Goal: Task Accomplishment & Management: Complete application form

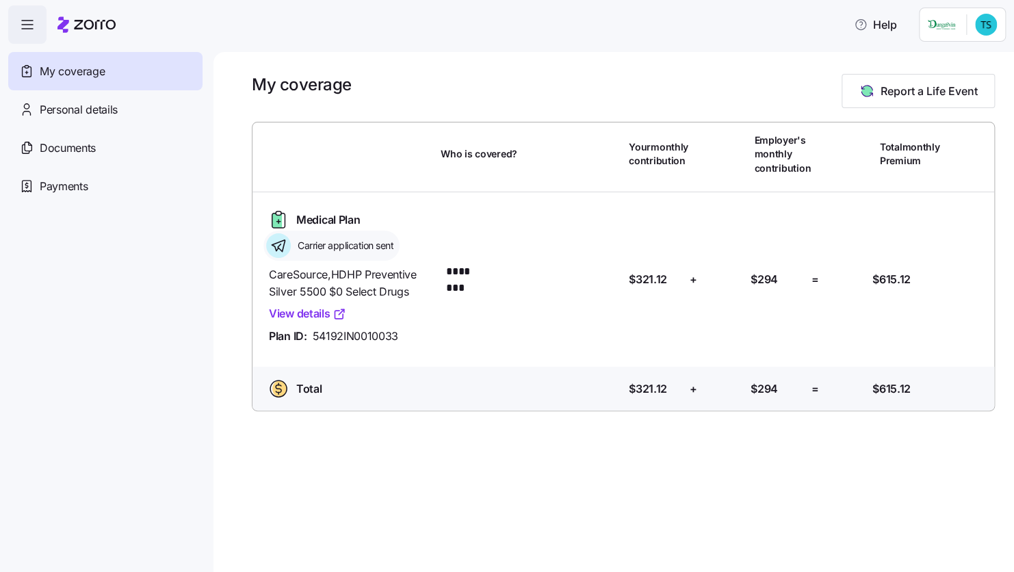
click at [303, 313] on link "View details" at bounding box center [307, 313] width 77 height 17
click at [111, 115] on span "Personal details" at bounding box center [79, 109] width 78 height 17
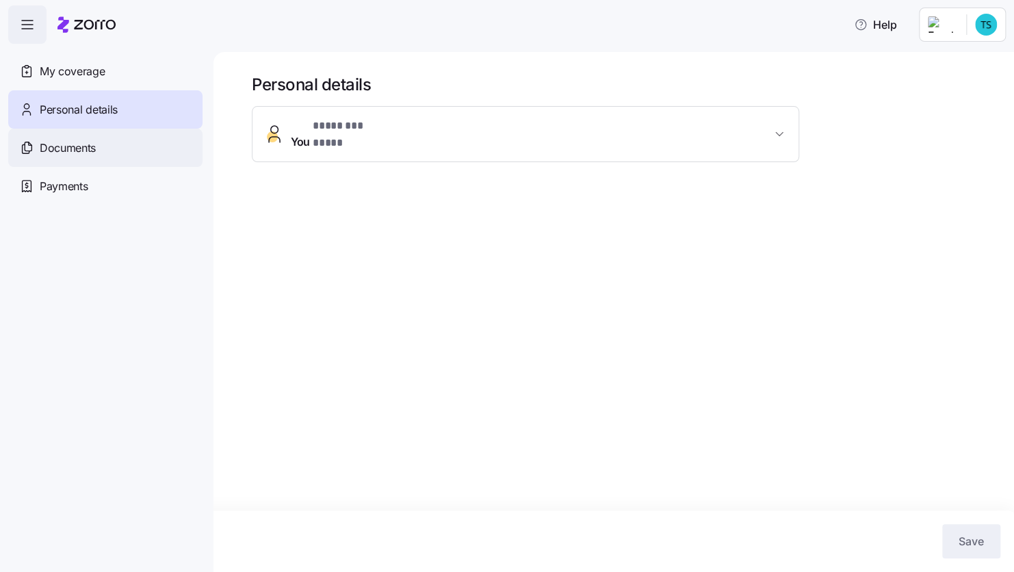
click at [96, 146] on div "Documents" at bounding box center [105, 148] width 194 height 38
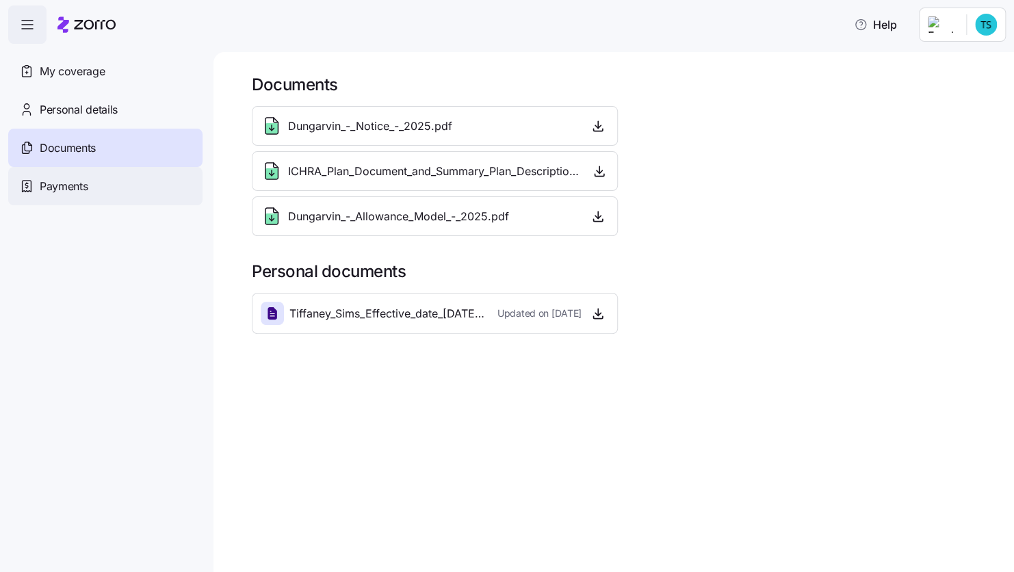
click at [82, 183] on span "Payments" at bounding box center [64, 186] width 48 height 17
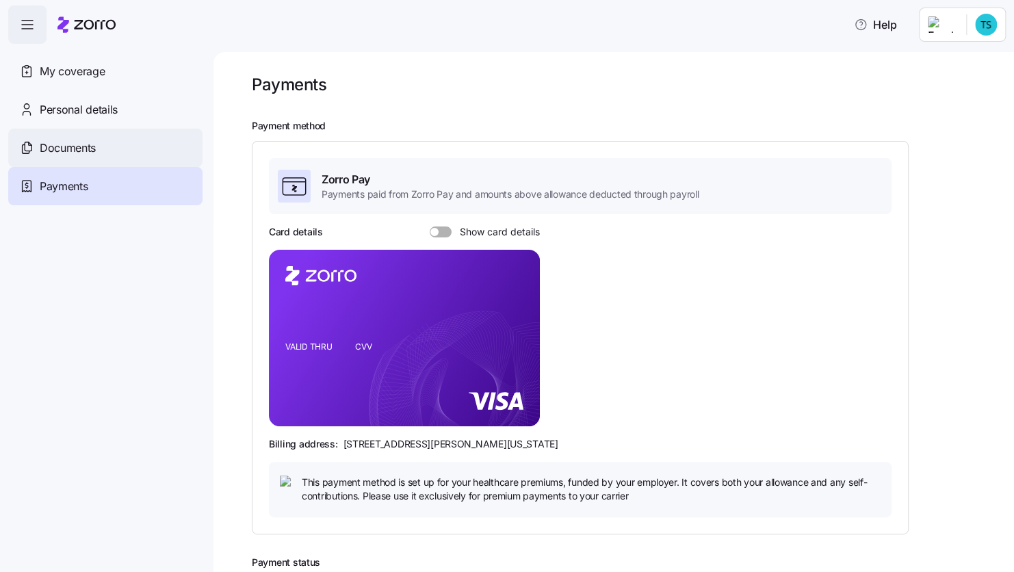
click at [93, 140] on span "Documents" at bounding box center [68, 148] width 56 height 17
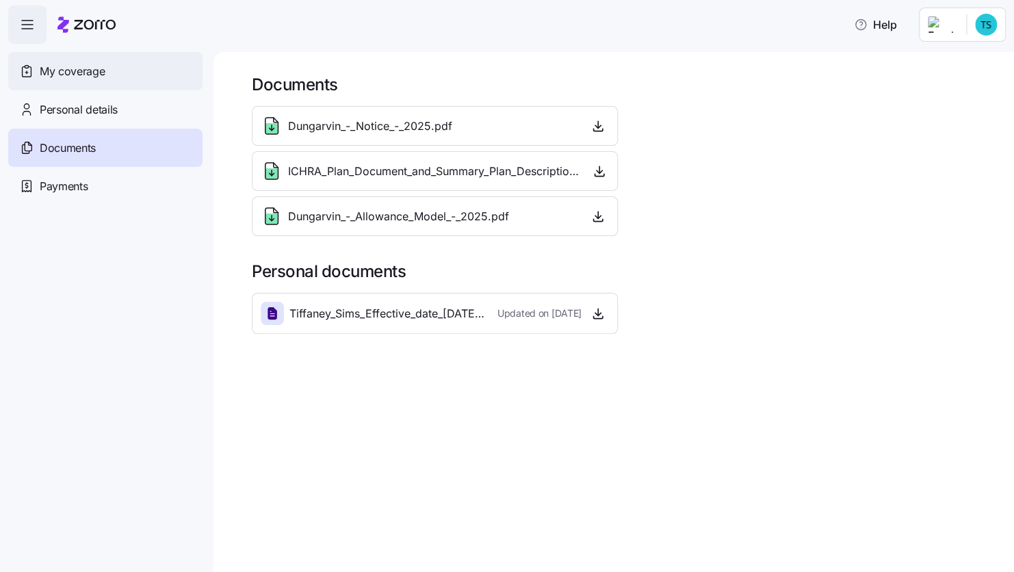
click at [81, 66] on span "My coverage" at bounding box center [72, 71] width 65 height 17
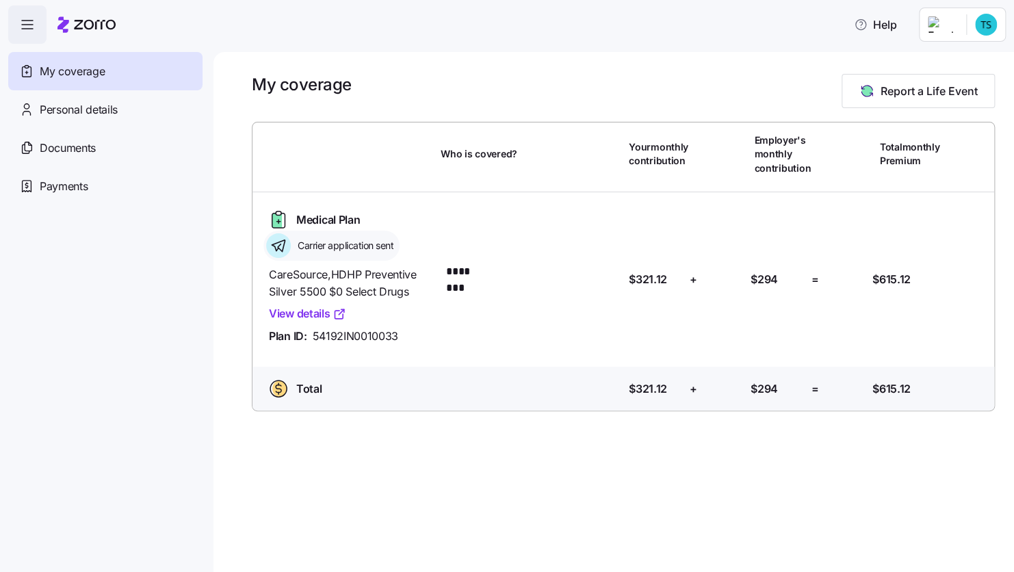
click at [50, 64] on span "My coverage" at bounding box center [72, 71] width 65 height 17
click at [912, 90] on span "Report a Life Event" at bounding box center [928, 91] width 97 height 16
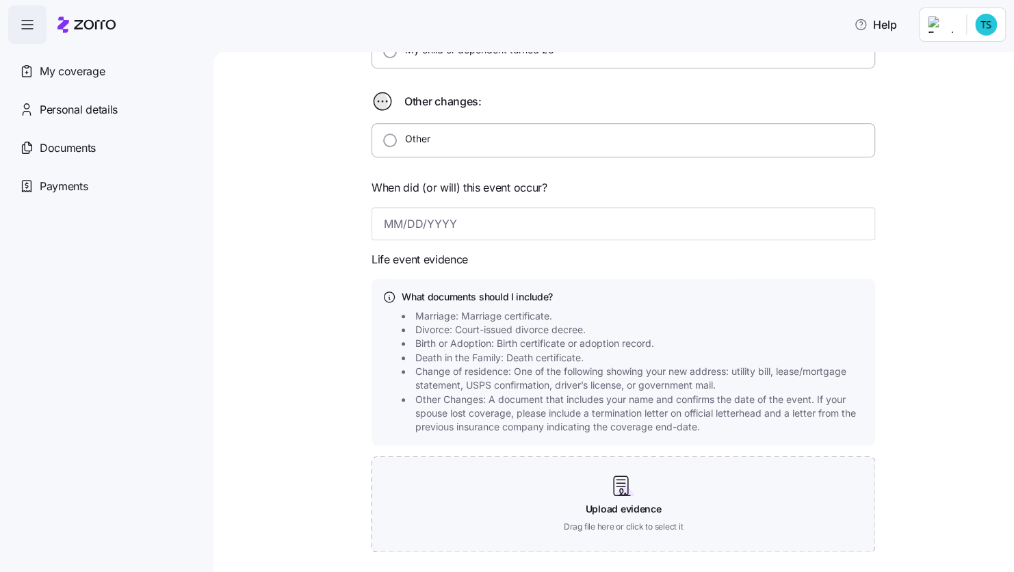
scroll to position [534, 0]
